Goal: Information Seeking & Learning: Learn about a topic

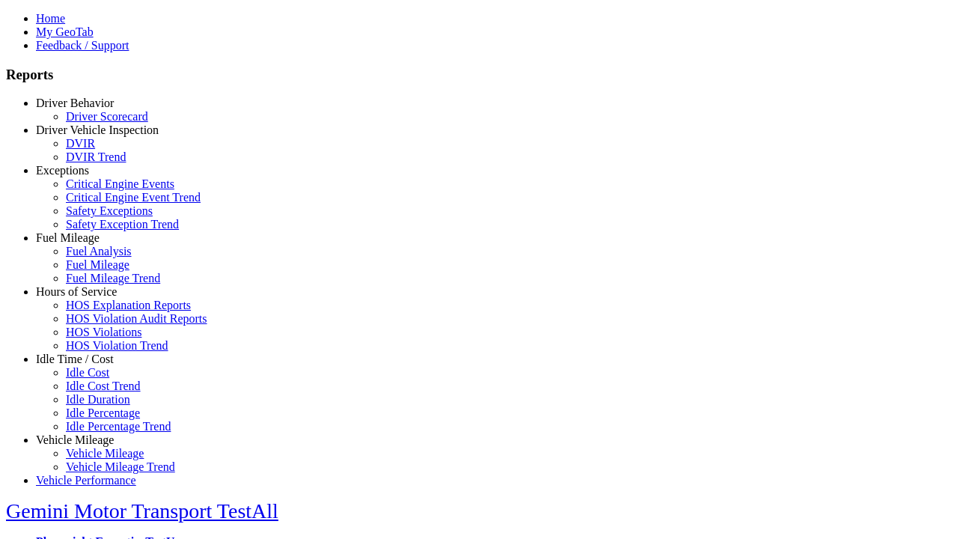
click at [86, 433] on link "Vehicle Mileage" at bounding box center [75, 439] width 78 height 13
click at [97, 460] on link "Vehicle Mileage Trend" at bounding box center [120, 466] width 109 height 13
select select "**********"
select select
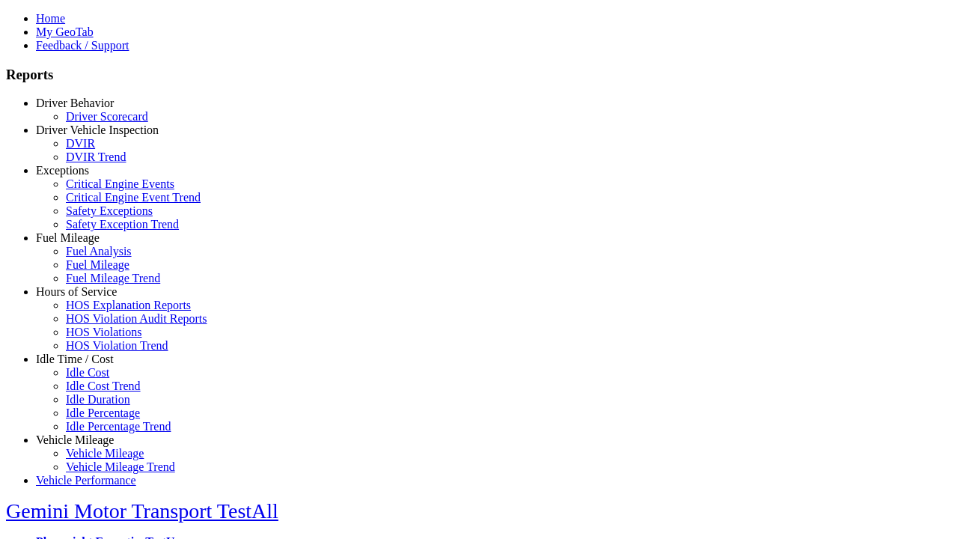
select select
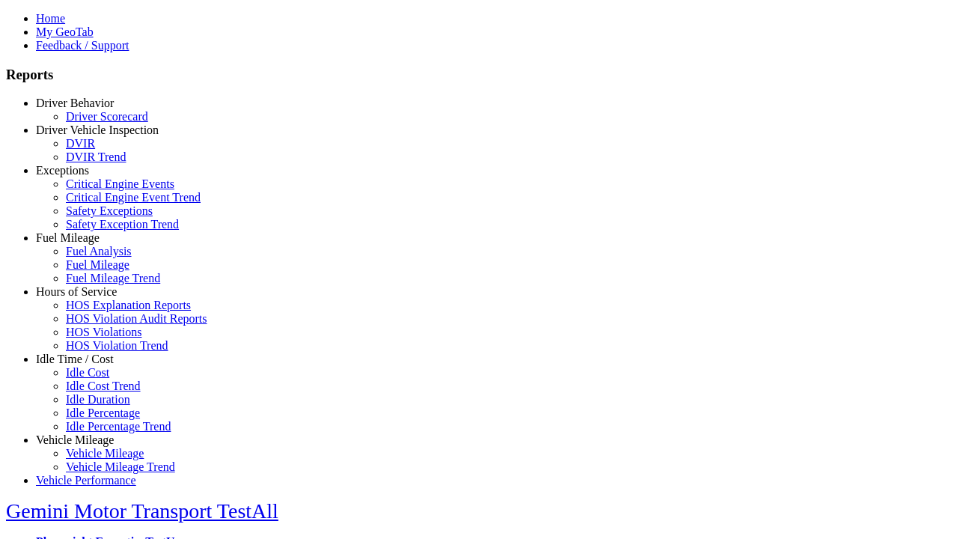
select select
